Goal: Find contact information: Find contact information

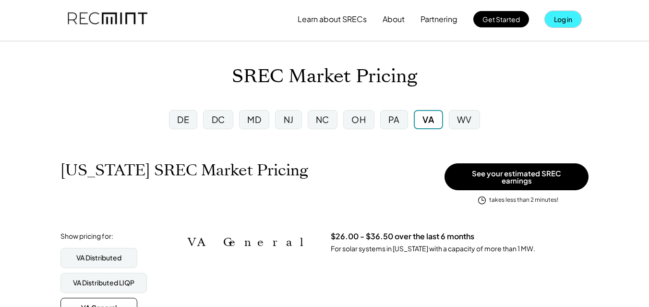
click at [568, 22] on button "Log in" at bounding box center [563, 19] width 36 height 16
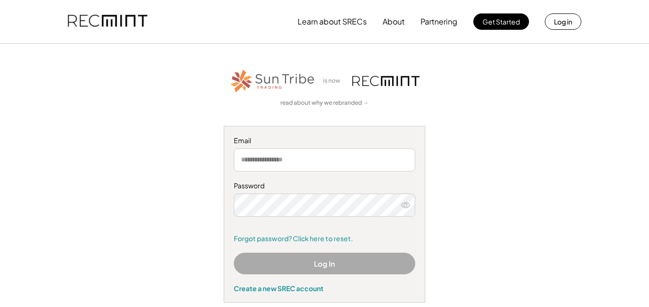
click at [309, 162] on input "email" at bounding box center [324, 159] width 181 height 23
click at [316, 155] on input "email" at bounding box center [324, 159] width 181 height 23
click at [270, 182] on div "Password Remember me Forgot password? Click here to reset." at bounding box center [324, 212] width 181 height 62
click at [270, 148] on input "email" at bounding box center [324, 159] width 181 height 23
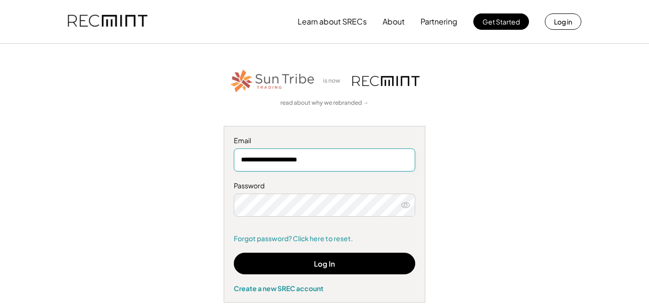
drag, startPoint x: 251, startPoint y: 158, endPoint x: 238, endPoint y: 160, distance: 14.0
click at [238, 160] on input "**********" at bounding box center [324, 159] width 181 height 23
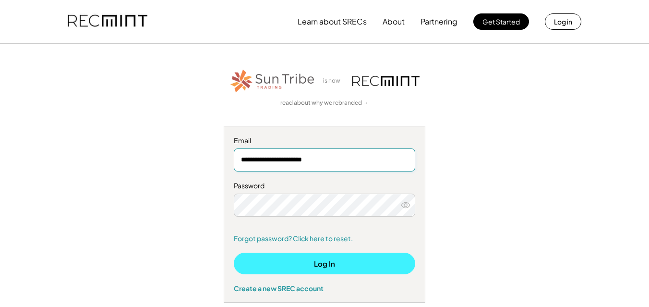
type input "**********"
click at [311, 263] on button "Log In" at bounding box center [324, 263] width 181 height 22
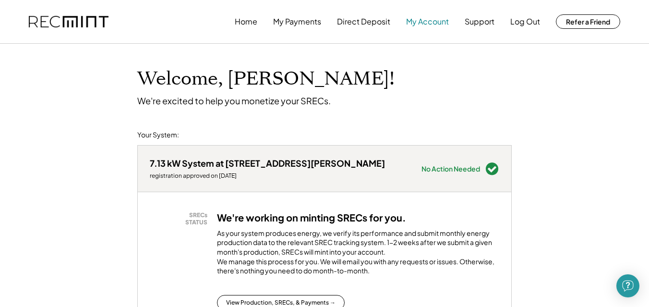
click at [420, 21] on button "My Account" at bounding box center [427, 21] width 43 height 19
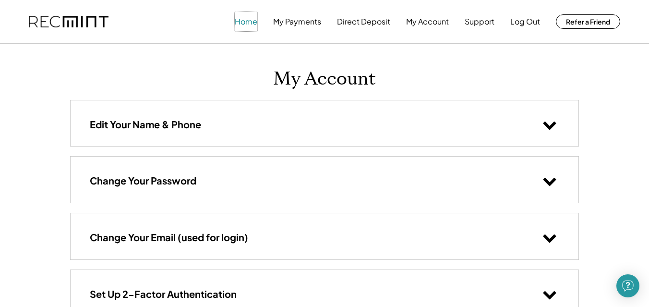
click at [247, 22] on button "Home" at bounding box center [246, 21] width 23 height 19
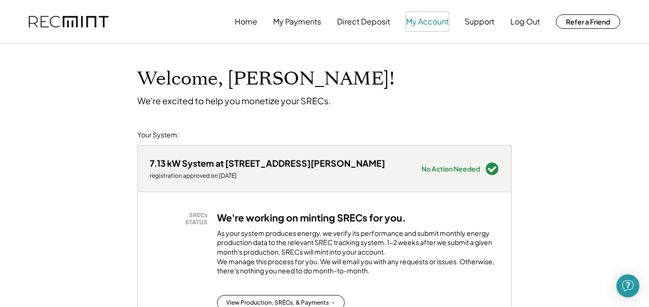
click at [432, 23] on button "My Account" at bounding box center [427, 21] width 43 height 19
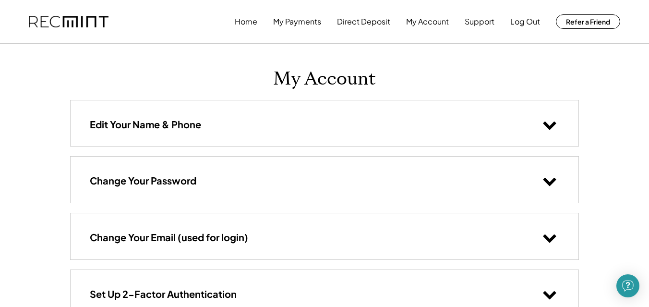
click at [547, 122] on icon at bounding box center [549, 124] width 14 height 14
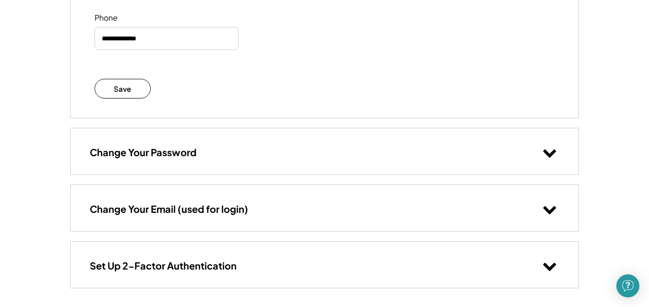
scroll to position [258, 0]
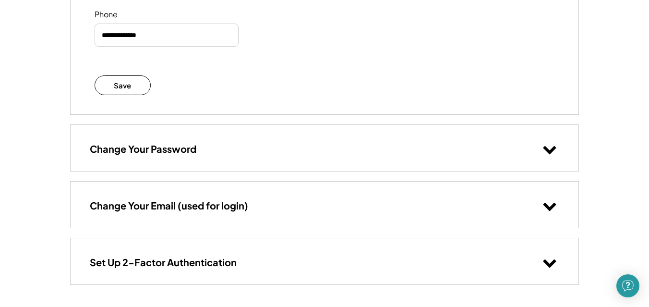
click at [553, 206] on use at bounding box center [549, 206] width 13 height 8
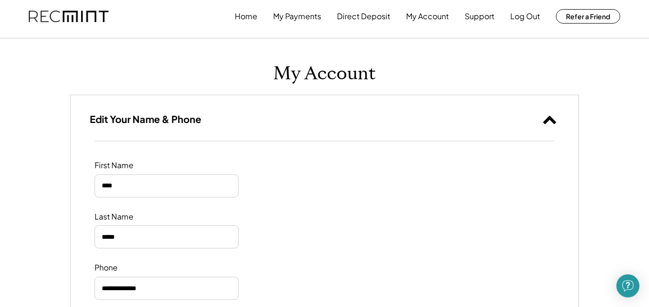
scroll to position [0, 0]
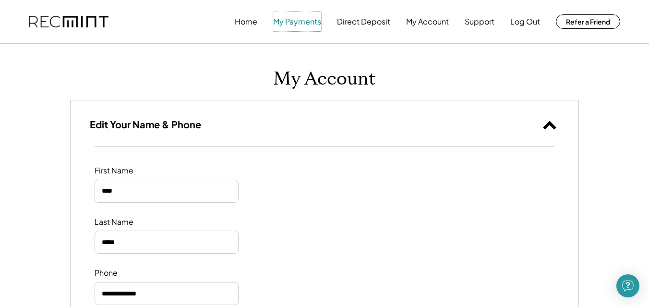
click at [289, 21] on button "My Payments" at bounding box center [297, 21] width 48 height 19
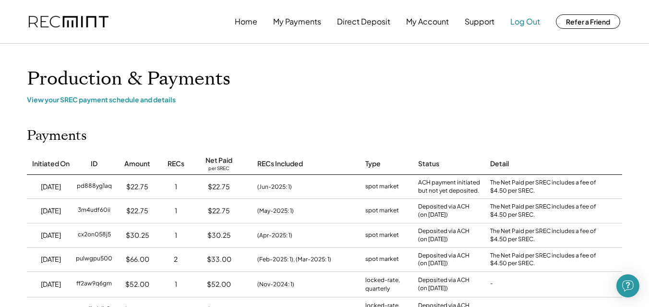
click at [529, 23] on button "Log Out" at bounding box center [525, 21] width 30 height 19
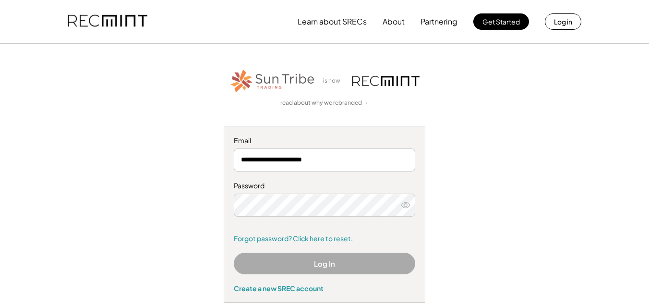
click at [259, 159] on input "**********" at bounding box center [324, 159] width 181 height 23
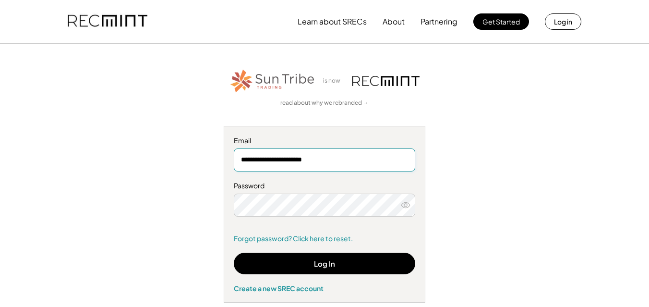
drag, startPoint x: 259, startPoint y: 159, endPoint x: 213, endPoint y: 158, distance: 46.6
click at [213, 158] on div "**********" at bounding box center [324, 185] width 591 height 235
type input "**********"
click at [333, 220] on div "Password Remember me Forgot password? Click here to reset." at bounding box center [324, 212] width 181 height 62
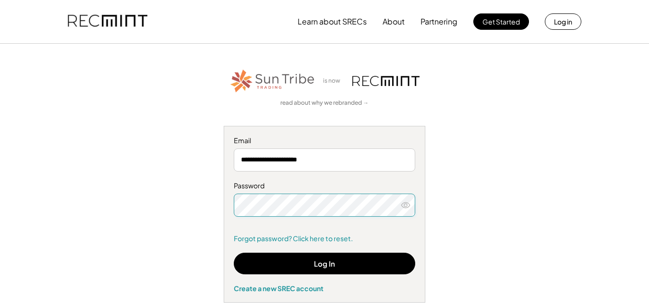
click at [218, 208] on div "**********" at bounding box center [324, 185] width 591 height 235
click at [529, 228] on div "**********" at bounding box center [324, 185] width 591 height 235
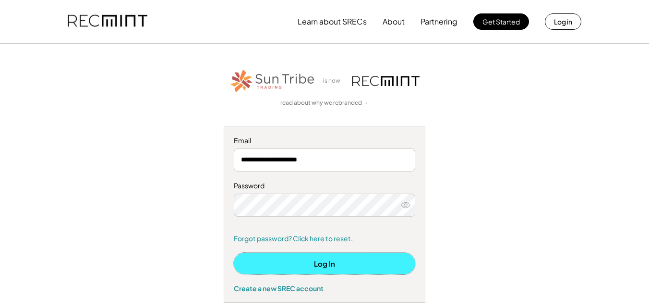
click at [286, 261] on button "Log In" at bounding box center [324, 263] width 181 height 22
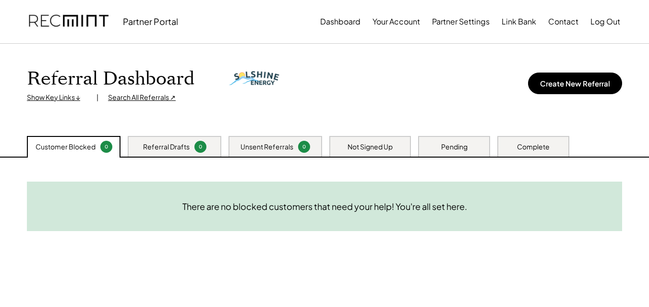
click at [522, 147] on div "Complete" at bounding box center [533, 147] width 33 height 10
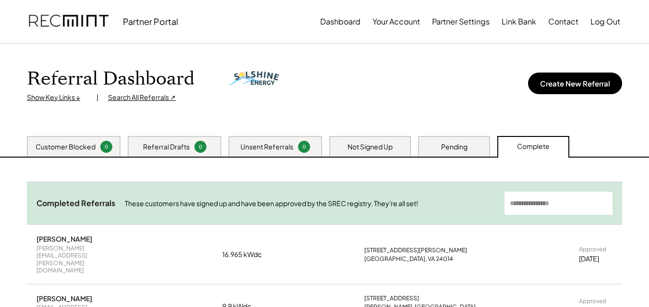
click at [549, 205] on input "input" at bounding box center [558, 202] width 108 height 23
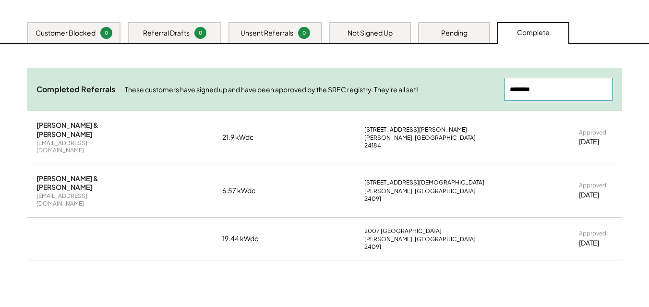
scroll to position [114, 0]
type input "********"
click at [74, 176] on div "[PERSON_NAME] & [PERSON_NAME]" at bounding box center [81, 181] width 91 height 17
click at [73, 191] on div "[EMAIL_ADDRESS][DOMAIN_NAME]" at bounding box center [81, 198] width 91 height 15
click at [282, 181] on div "[PERSON_NAME] & [PERSON_NAME] [EMAIL_ADDRESS][DOMAIN_NAME] 6.57 kWdc [STREET_AD…" at bounding box center [324, 190] width 595 height 53
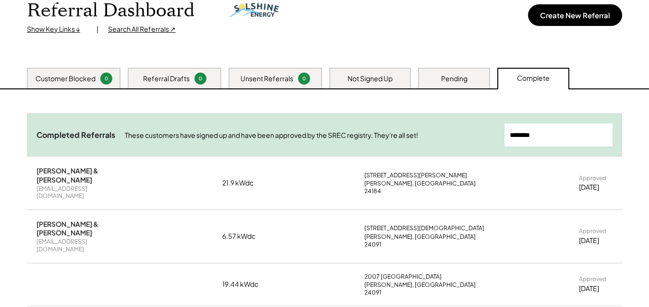
scroll to position [68, 0]
click at [59, 29] on div "Show Key Links ↓" at bounding box center [57, 30] width 60 height 10
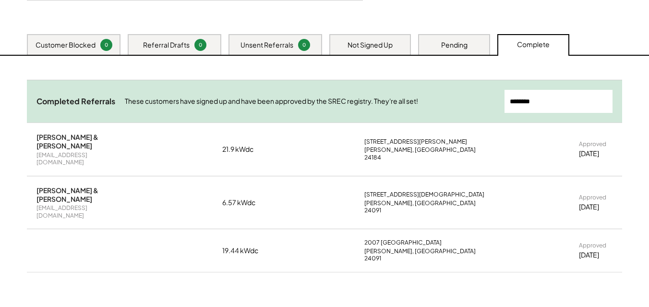
scroll to position [300, 0]
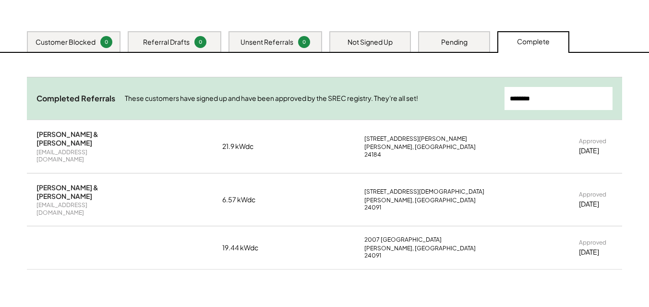
click at [410, 133] on div "[PERSON_NAME] & [PERSON_NAME] [EMAIL_ADDRESS][DOMAIN_NAME] 21.9 kWdc [STREET_AD…" at bounding box center [324, 146] width 595 height 53
click at [392, 144] on div "[PERSON_NAME], [GEOGRAPHIC_DATA] 24184" at bounding box center [424, 150] width 120 height 15
click at [348, 144] on div "[PERSON_NAME] & [PERSON_NAME] [EMAIL_ADDRESS][DOMAIN_NAME] 21.9 kWdc [STREET_AD…" at bounding box center [324, 146] width 595 height 53
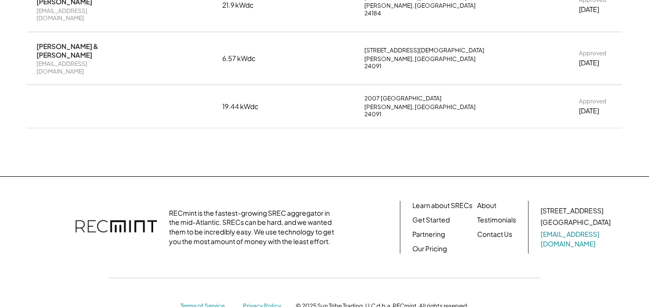
scroll to position [448, 0]
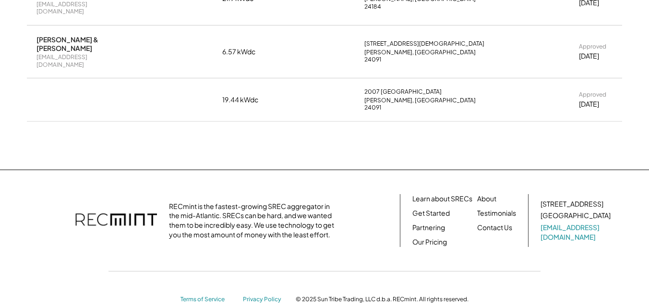
drag, startPoint x: 36, startPoint y: 31, endPoint x: 113, endPoint y: 45, distance: 78.6
click at [113, 45] on div "[PERSON_NAME] & [PERSON_NAME] [EMAIL_ADDRESS][DOMAIN_NAME]" at bounding box center [81, 52] width 91 height 34
copy div "[PERSON_NAME] & [PERSON_NAME]"
click at [573, 223] on link "[EMAIL_ADDRESS][DOMAIN_NAME]" at bounding box center [576, 232] width 72 height 19
drag, startPoint x: 362, startPoint y: 34, endPoint x: 413, endPoint y: 47, distance: 52.9
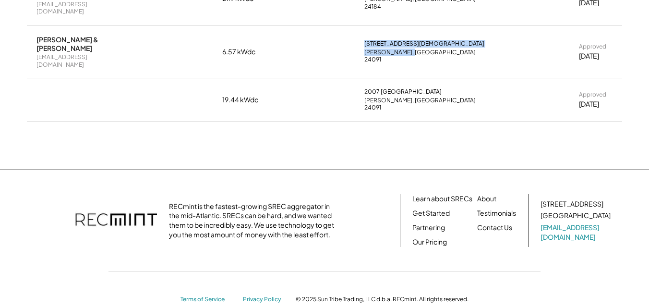
click at [413, 47] on div "[PERSON_NAME] & [PERSON_NAME] [EMAIL_ADDRESS][DOMAIN_NAME] 6.57 kWdc [STREET_AD…" at bounding box center [324, 51] width 595 height 53
copy div "[STREET_ADDRESS][DEMOGRAPHIC_DATA][PERSON_NAME]"
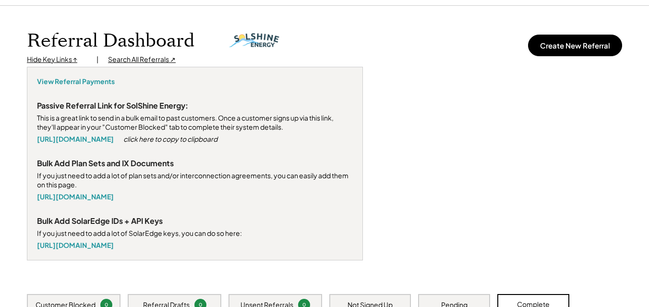
scroll to position [0, 0]
